Goal: Transaction & Acquisition: Obtain resource

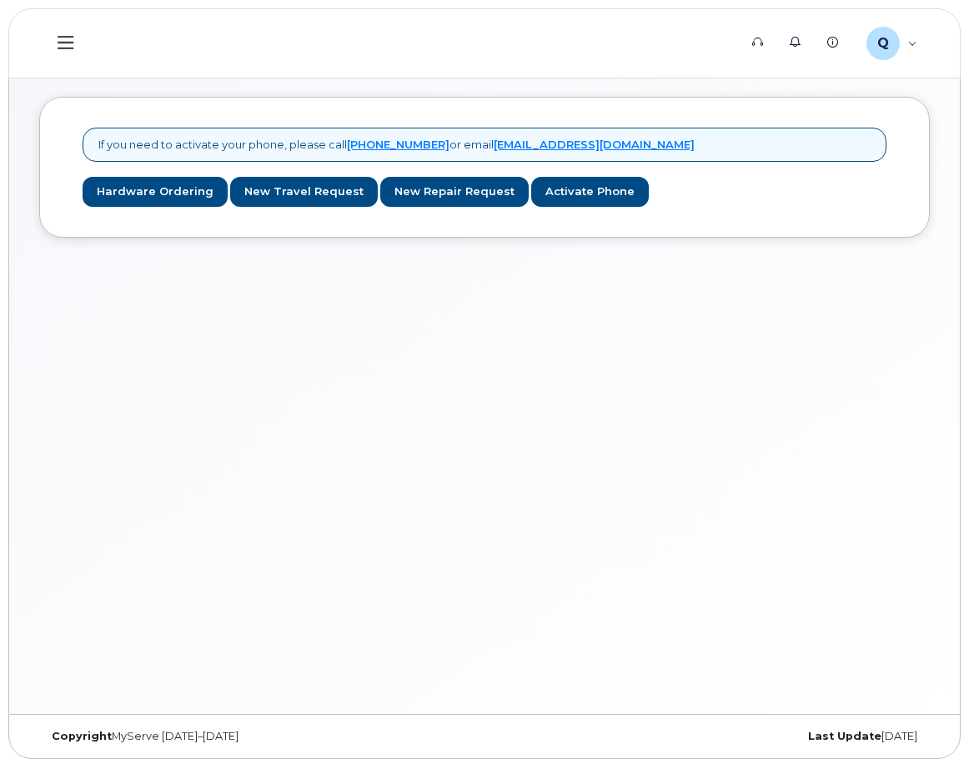
click at [68, 43] on icon at bounding box center [66, 42] width 16 height 13
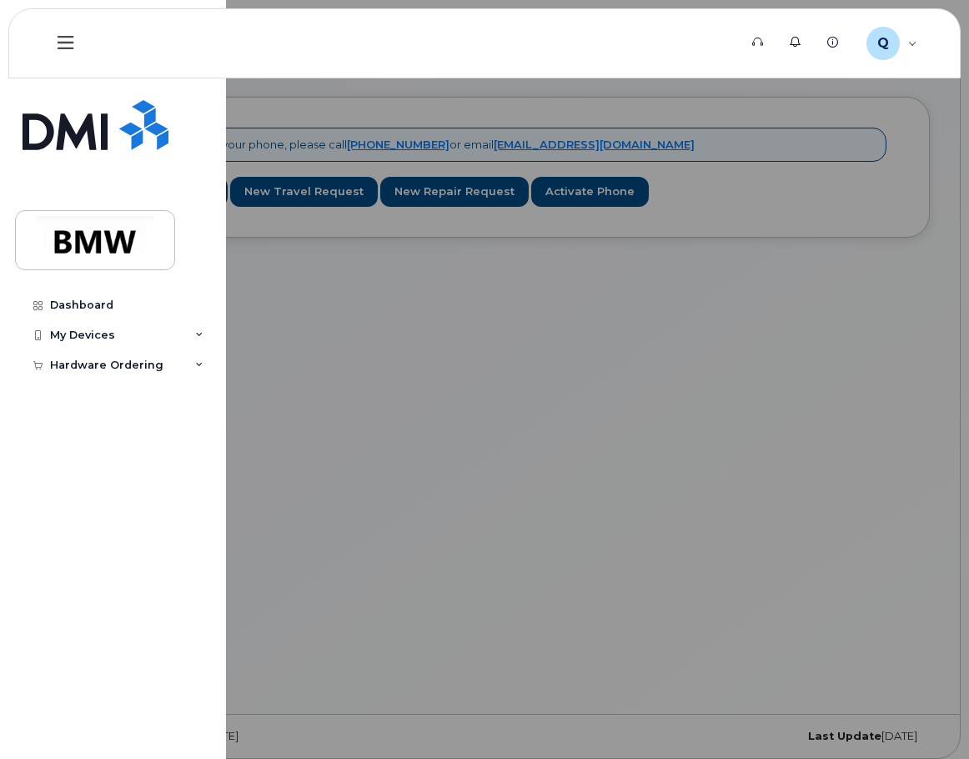
click at [803, 315] on div at bounding box center [484, 379] width 969 height 759
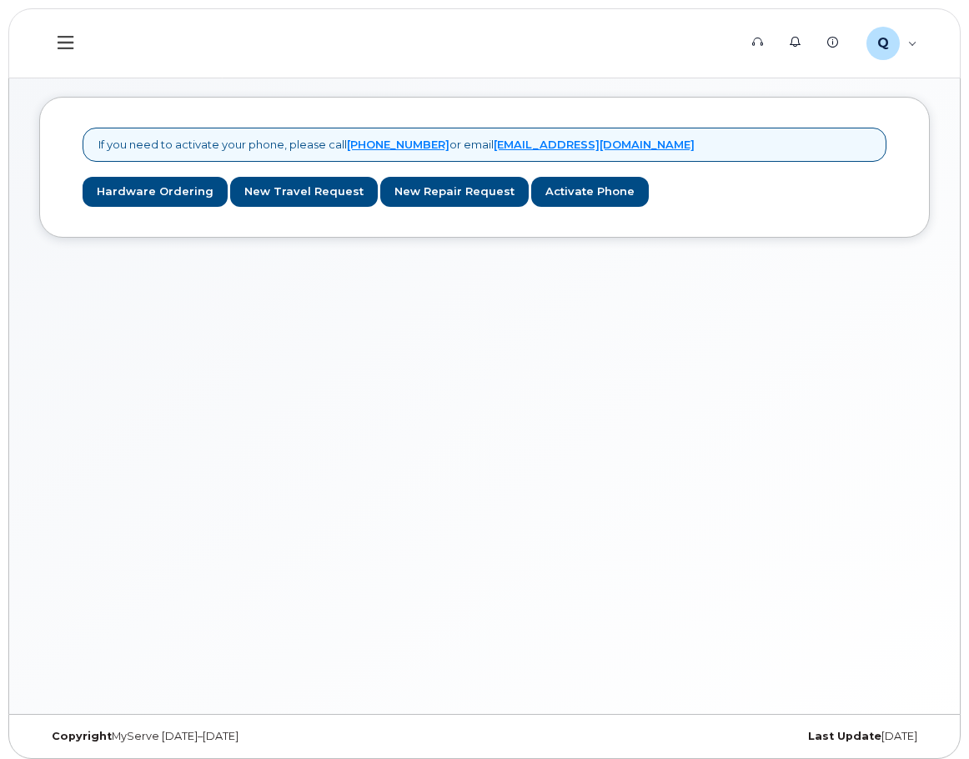
click at [725, 314] on div "If you need to activate your phone, please call [PHONE_NUMBER] or email [EMAIL_…" at bounding box center [484, 390] width 951 height 647
click at [774, 300] on div "If you need to activate your phone, please call [PHONE_NUMBER] or email [EMAIL_…" at bounding box center [484, 390] width 951 height 647
click at [110, 188] on link "Hardware Ordering" at bounding box center [155, 192] width 145 height 31
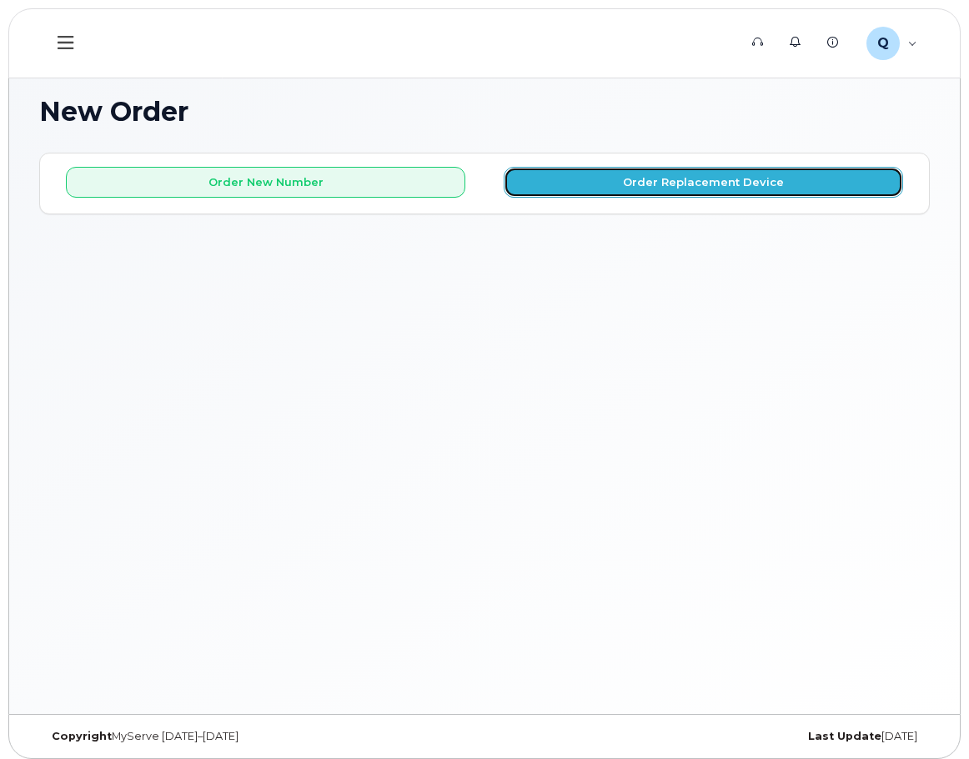
click at [780, 178] on button "Order Replacement Device" at bounding box center [703, 182] width 399 height 31
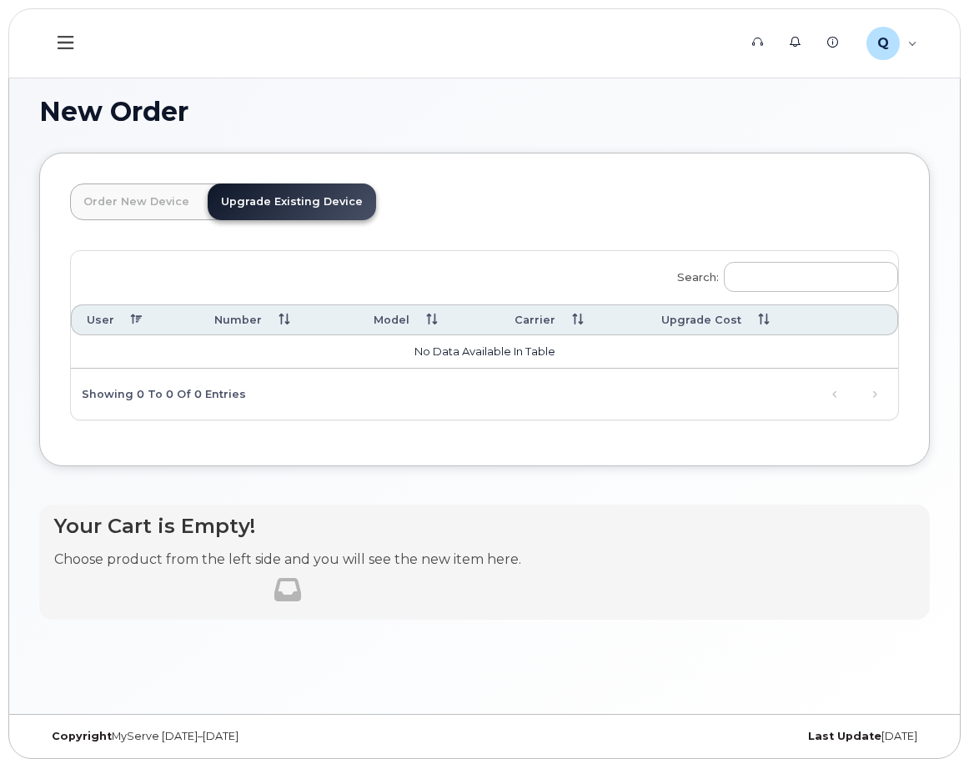
click at [266, 198] on link "Upgrade Existing Device" at bounding box center [292, 201] width 168 height 37
click at [803, 277] on input "Search:" at bounding box center [811, 277] width 174 height 30
type input "XE"
click at [460, 374] on div "Search: XE User Number Model Carrier Upgrade Cost No data available in table Sh…" at bounding box center [484, 335] width 827 height 168
click at [504, 354] on td "No data available in table" at bounding box center [484, 351] width 827 height 33
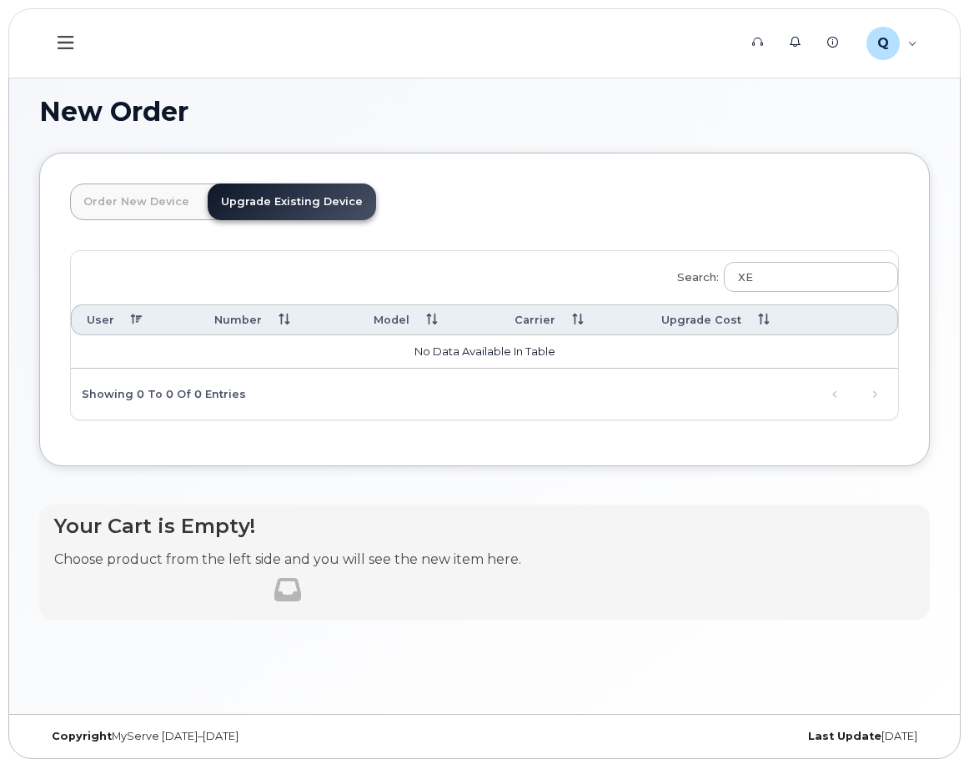
click at [853, 506] on div "Your Cart is Empty! Choose product from the left side and you will see the new …" at bounding box center [484, 561] width 890 height 115
